Goal: Find specific page/section: Find specific page/section

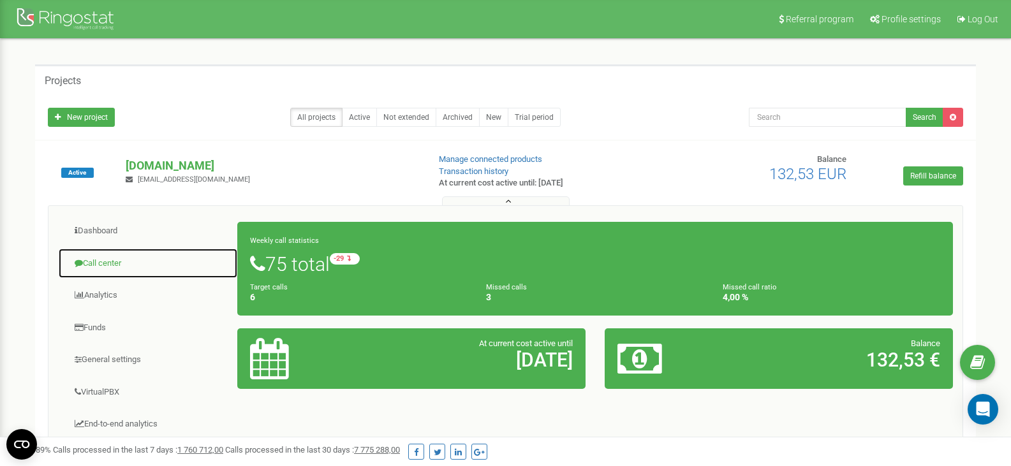
click at [105, 264] on link "Call center" at bounding box center [148, 263] width 180 height 31
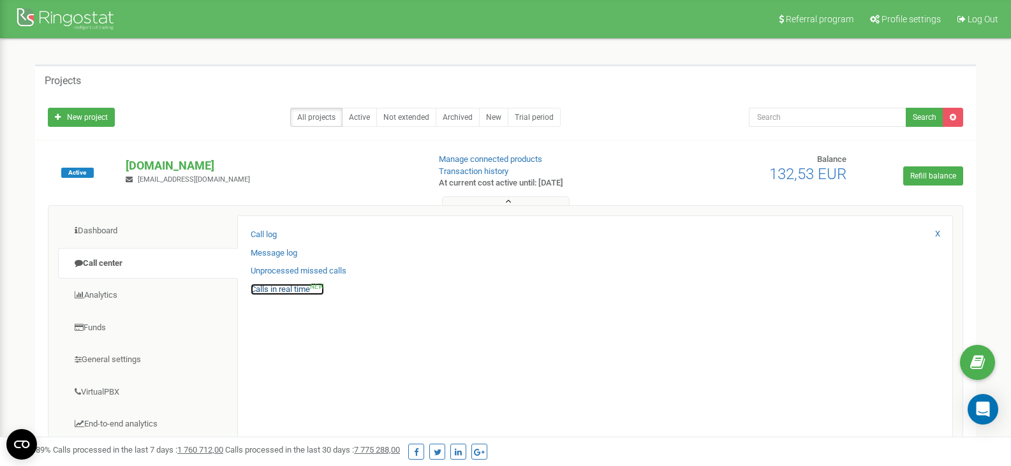
click at [277, 287] on link "Calls in real time NEW" at bounding box center [287, 290] width 73 height 12
